Goal: Navigation & Orientation: Find specific page/section

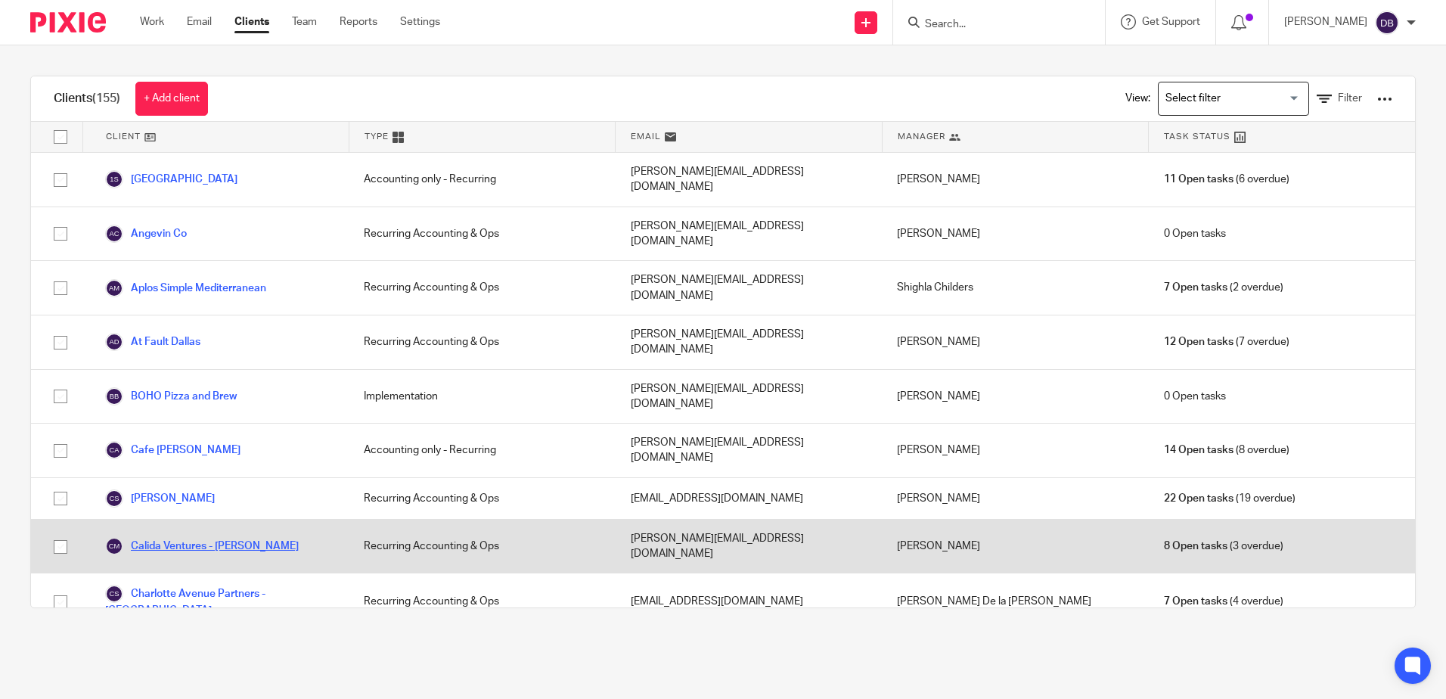
click at [226, 537] on link "Calida Ventures - [PERSON_NAME]" at bounding box center [202, 546] width 194 height 18
click at [207, 537] on link "Calida Ventures - [PERSON_NAME]" at bounding box center [202, 546] width 194 height 18
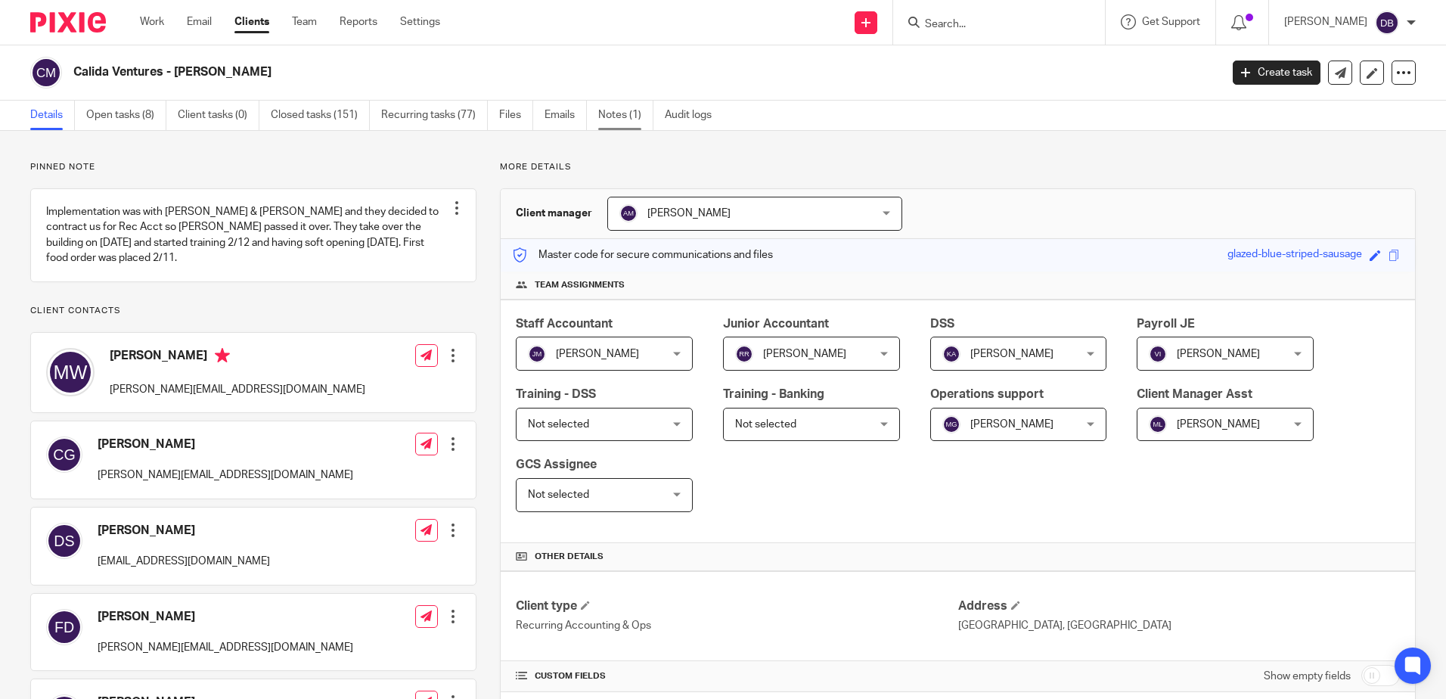
click at [647, 114] on link "Notes (1)" at bounding box center [625, 115] width 55 height 29
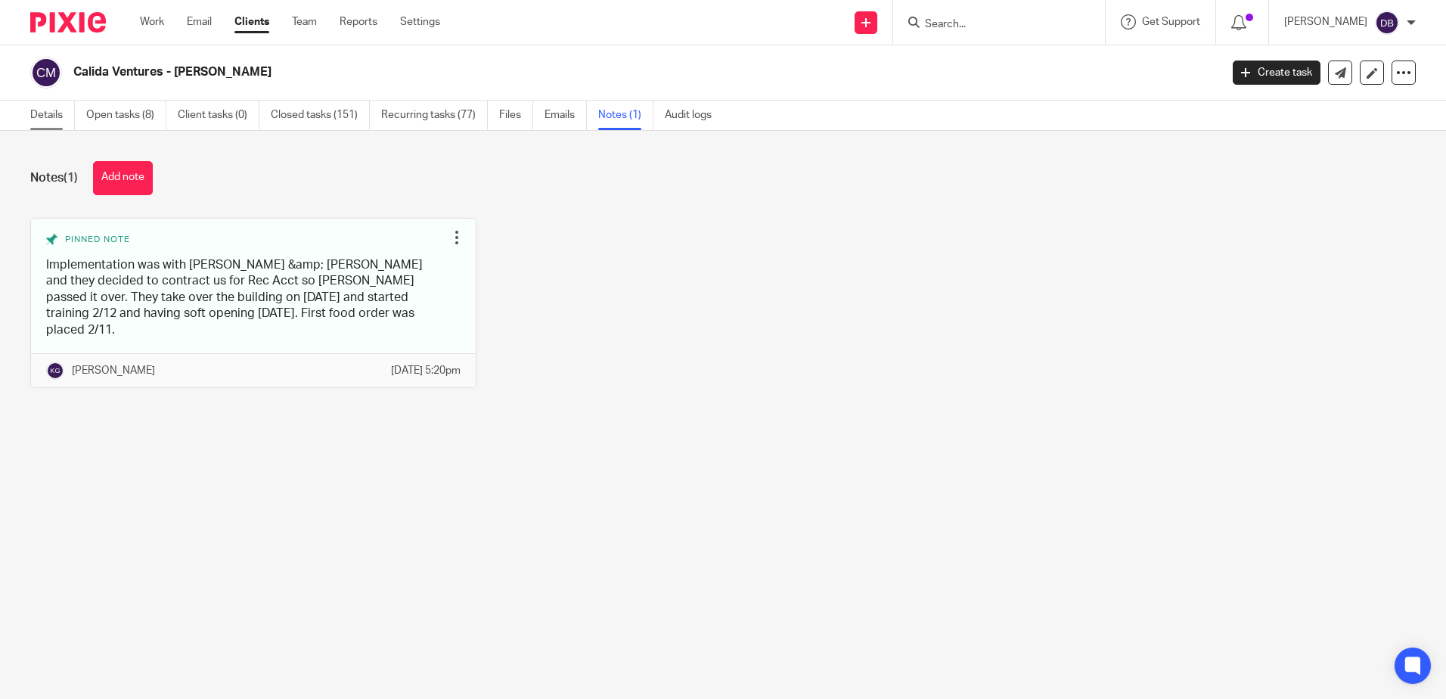
click at [67, 113] on link "Details" at bounding box center [52, 115] width 45 height 29
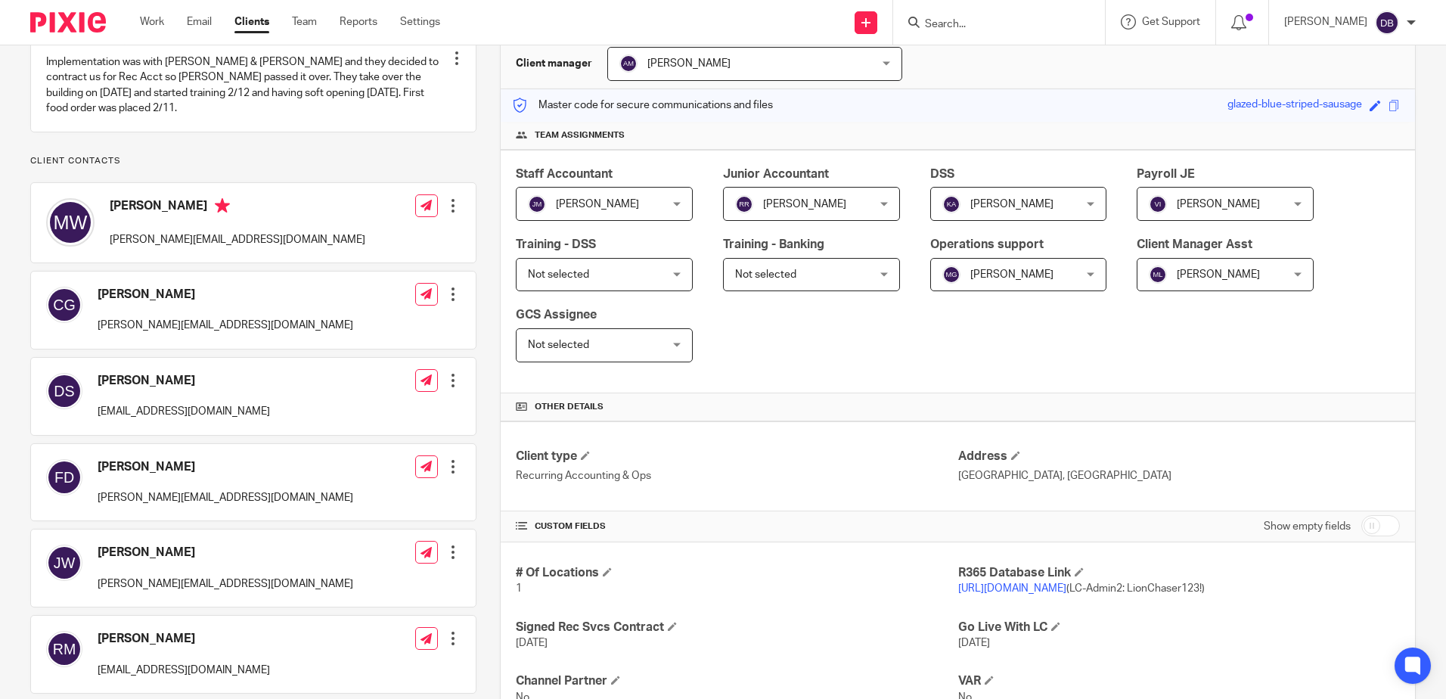
scroll to position [151, 0]
click at [1009, 584] on link "https://calida76.restaurant365.com" at bounding box center [1012, 586] width 108 height 11
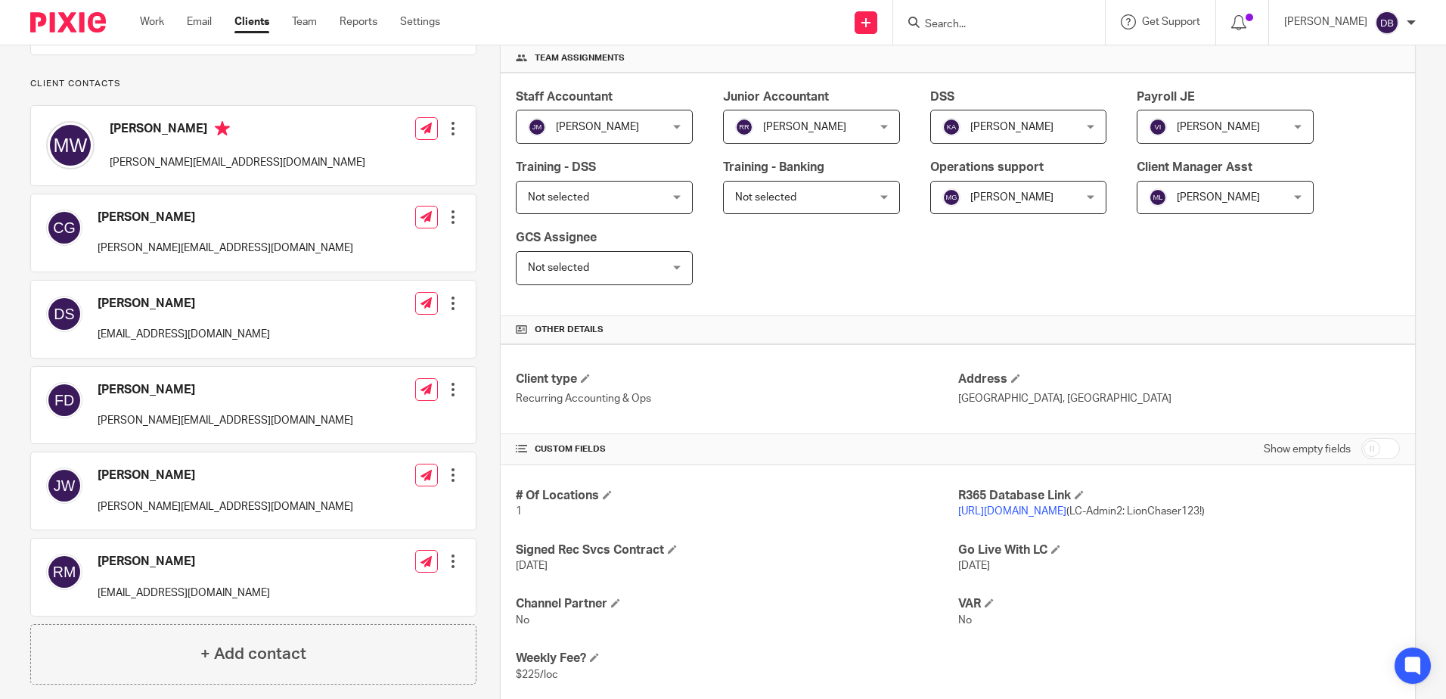
scroll to position [76, 0]
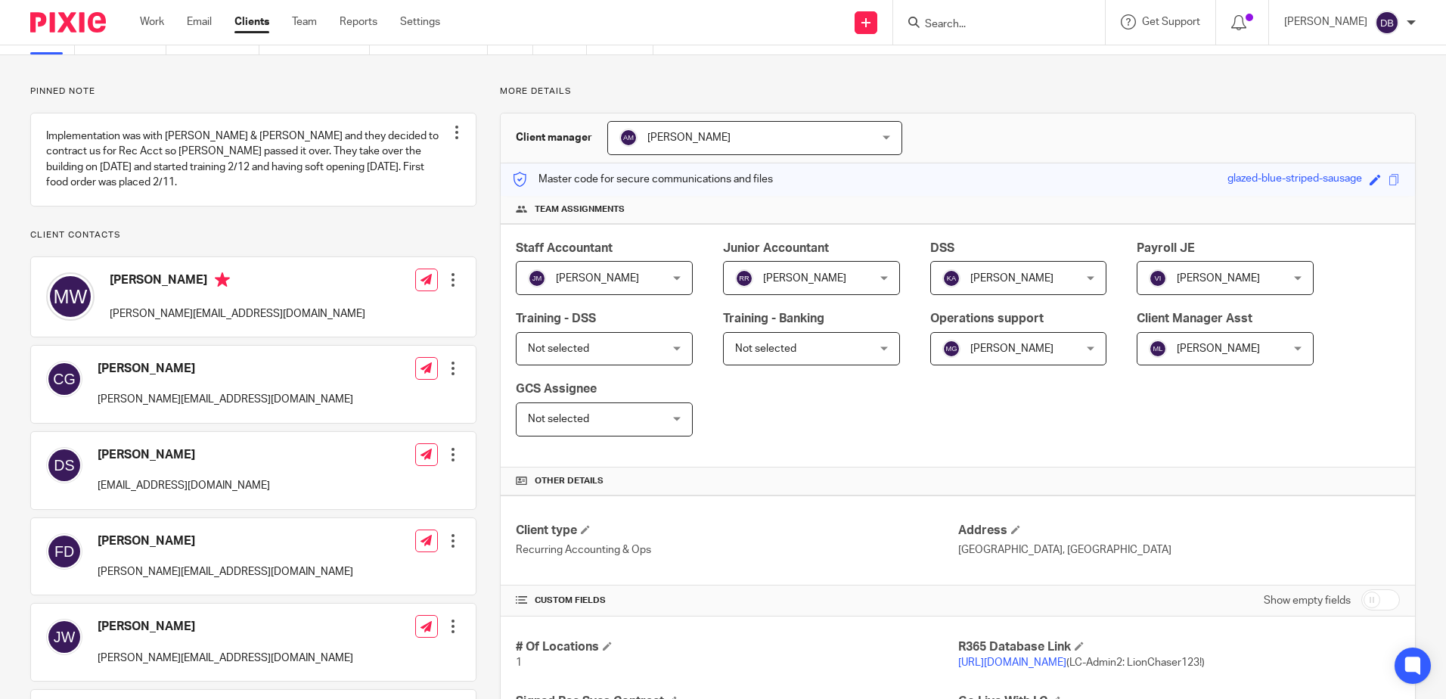
click at [231, 20] on ul "Work Email Clients Team Reports Settings" at bounding box center [301, 21] width 323 height 15
click at [240, 20] on link "Clients" at bounding box center [251, 21] width 35 height 15
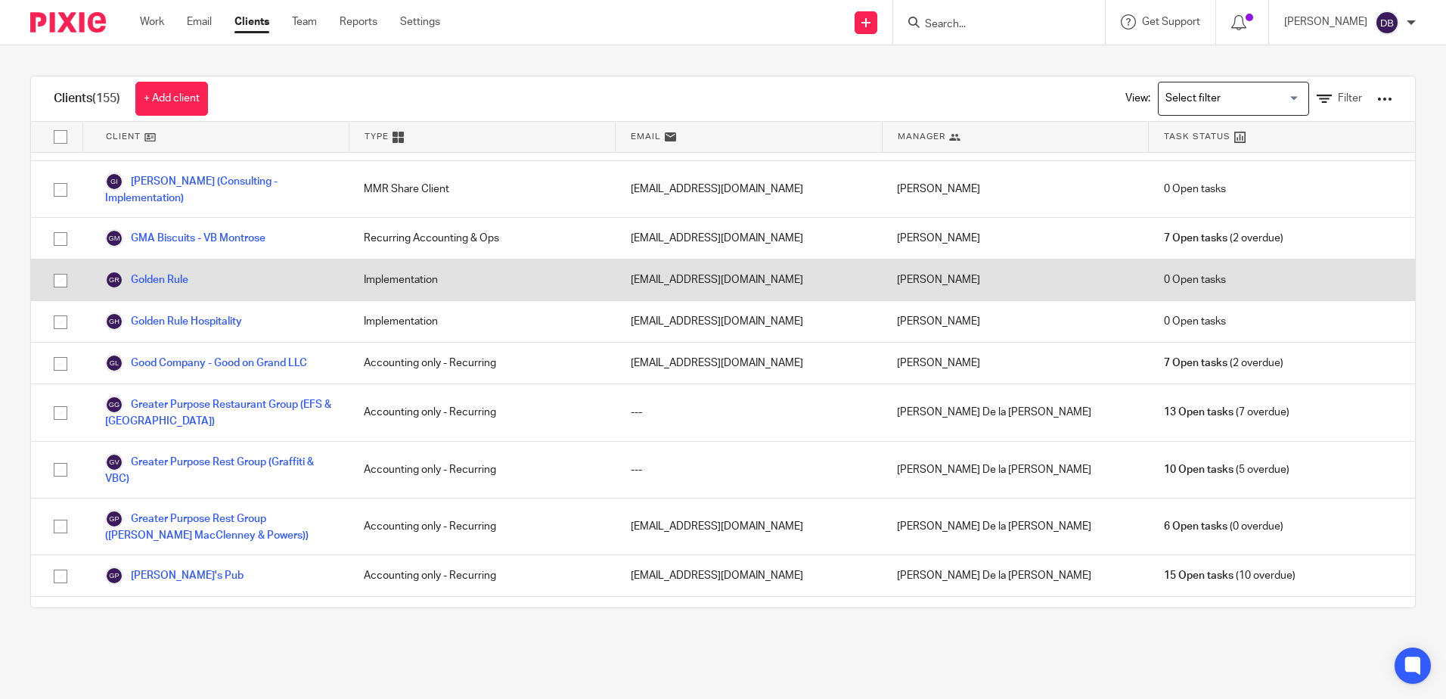
scroll to position [983, 0]
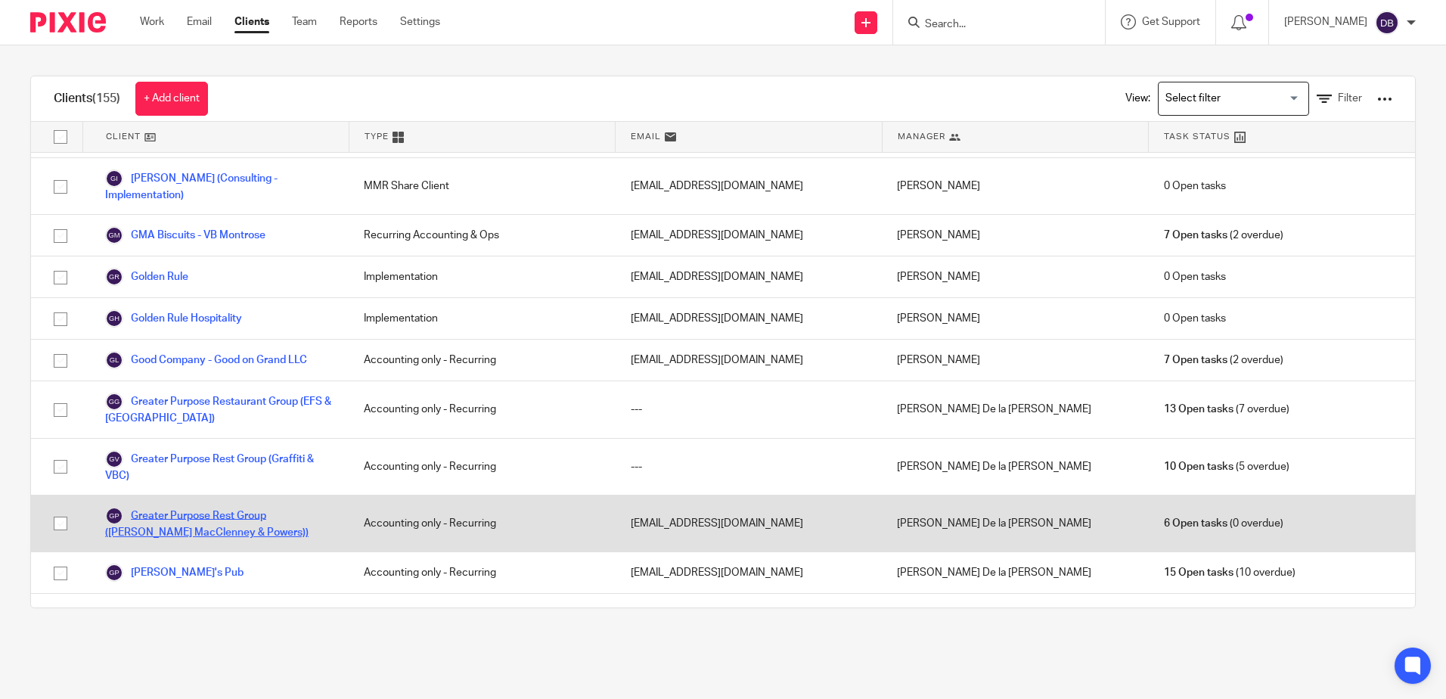
click at [244, 507] on link "Greater Purpose Rest Group ([PERSON_NAME] MacClenney & Powers))" at bounding box center [219, 523] width 228 height 33
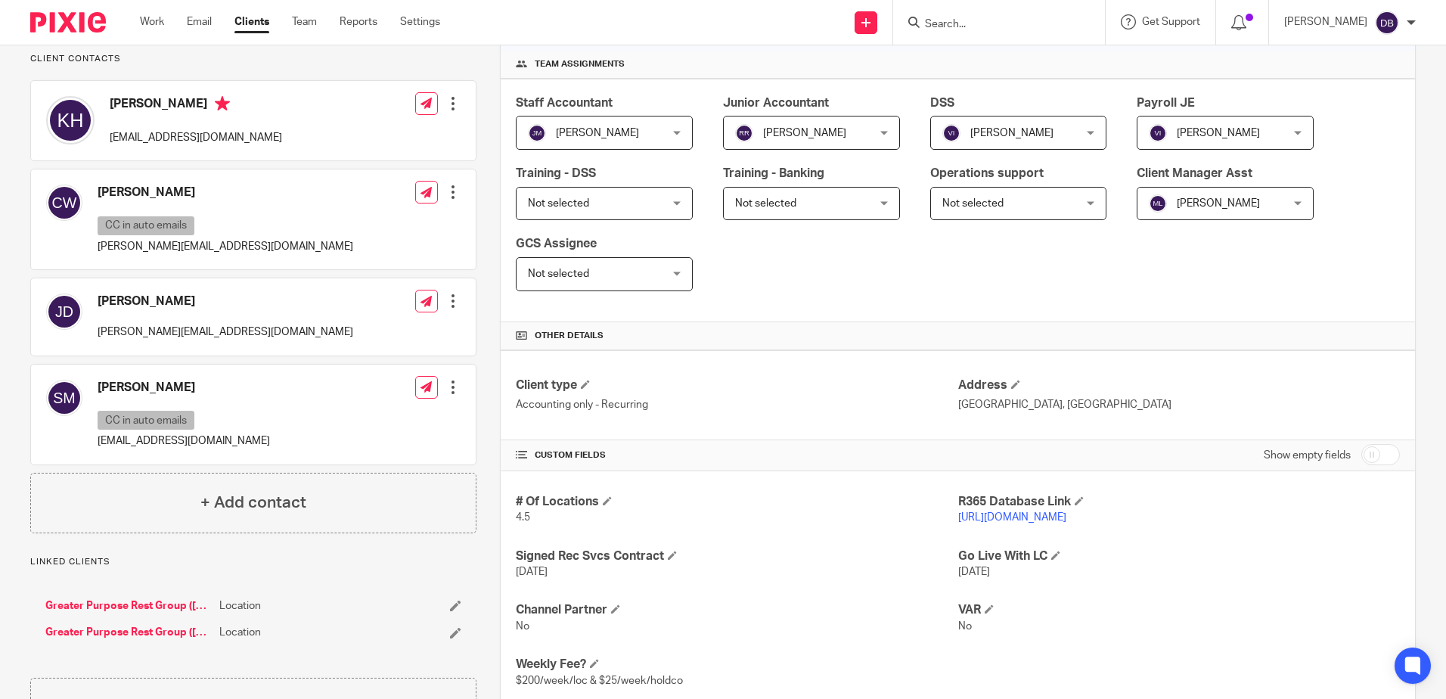
scroll to position [227, 0]
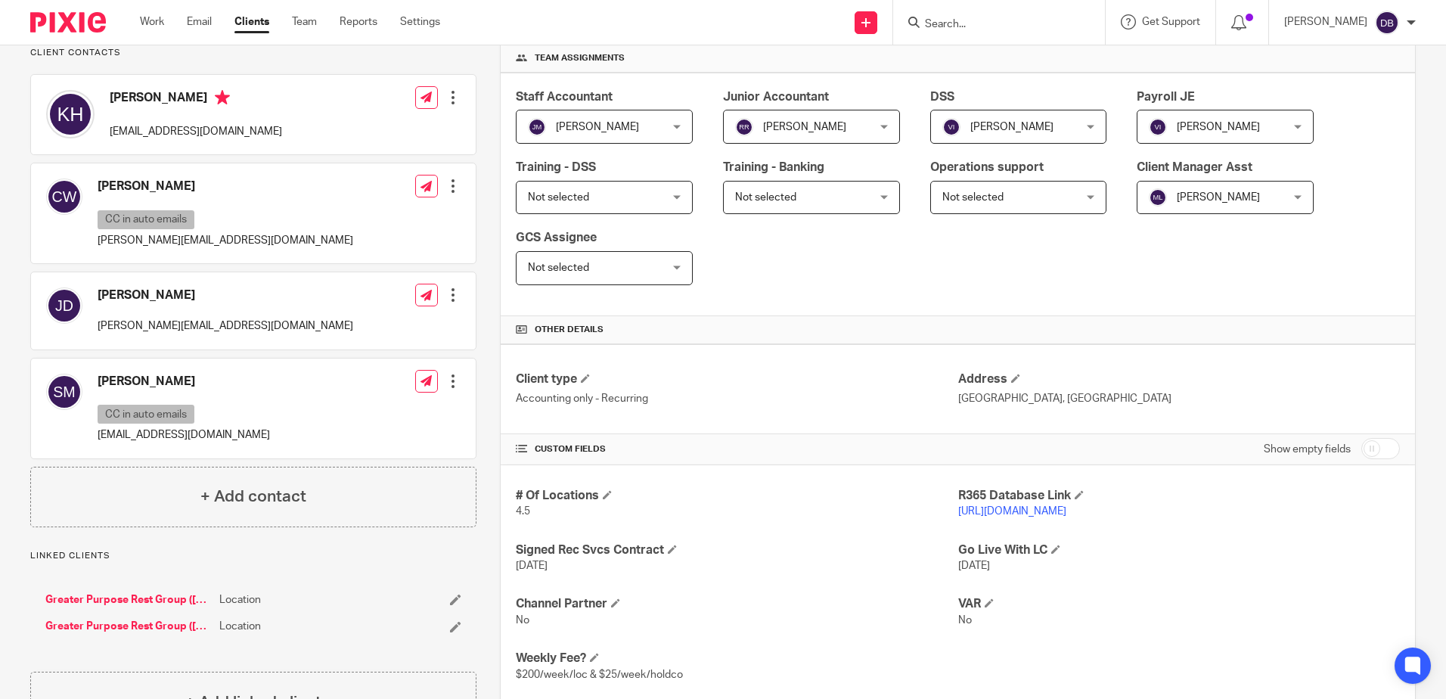
click at [1032, 512] on link "[URL][DOMAIN_NAME]" at bounding box center [1012, 511] width 108 height 11
